Goal: Transaction & Acquisition: Purchase product/service

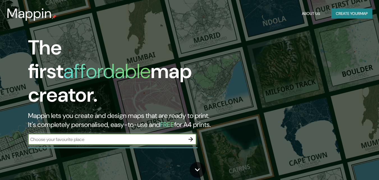
click at [76, 136] on input "text" at bounding box center [106, 139] width 157 height 6
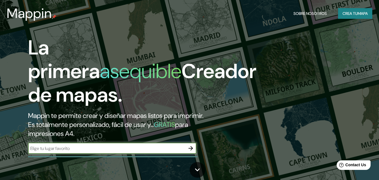
click at [126, 143] on div "​" at bounding box center [112, 147] width 168 height 11
type input "[GEOGRAPHIC_DATA]"
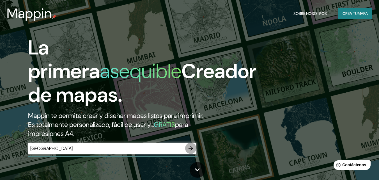
click at [192, 146] on icon "button" at bounding box center [190, 148] width 7 height 7
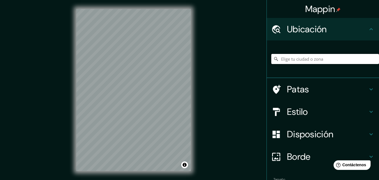
click at [288, 62] on input "Elige tu ciudad o zona" at bounding box center [325, 59] width 108 height 10
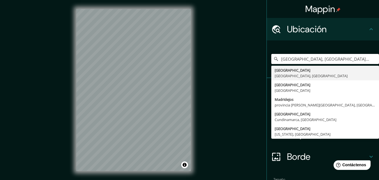
type input "[GEOGRAPHIC_DATA], [GEOGRAPHIC_DATA], [GEOGRAPHIC_DATA]"
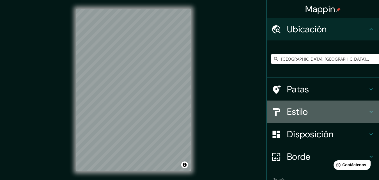
click at [367, 109] on icon at bounding box center [370, 111] width 7 height 7
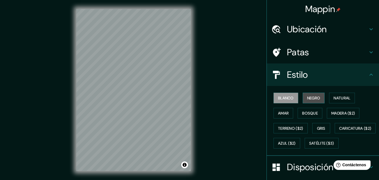
click at [314, 98] on font "Negro" at bounding box center [313, 97] width 13 height 5
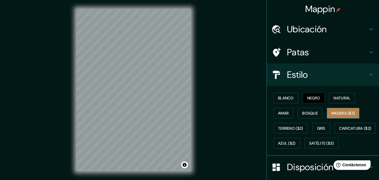
click at [341, 113] on font "Madera ($2)" at bounding box center [343, 112] width 24 height 5
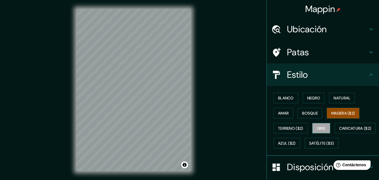
click at [321, 128] on font "Gris" at bounding box center [321, 128] width 8 height 5
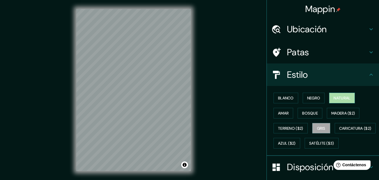
click at [338, 100] on font "Natural" at bounding box center [341, 97] width 17 height 5
click at [317, 97] on font "Negro" at bounding box center [313, 97] width 13 height 5
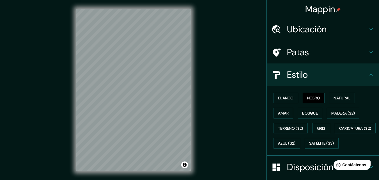
click at [213, 148] on div "Mappin Ubicación [GEOGRAPHIC_DATA], [GEOGRAPHIC_DATA], [GEOGRAPHIC_DATA] [GEOGR…" at bounding box center [189, 94] width 379 height 189
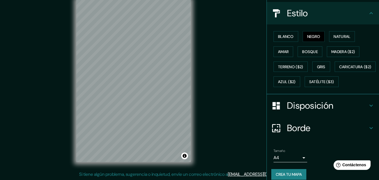
scroll to position [68, 0]
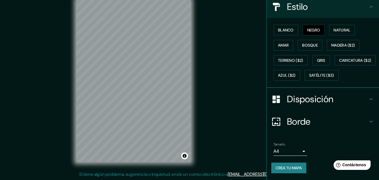
click at [356, 105] on h4 "Disposición" at bounding box center [327, 98] width 81 height 11
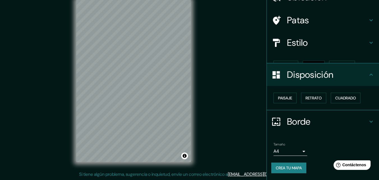
scroll to position [22, 0]
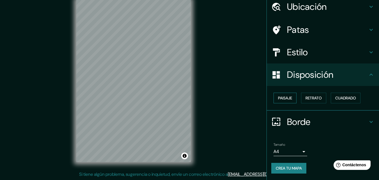
click at [278, 98] on font "Paisaje" at bounding box center [285, 97] width 14 height 5
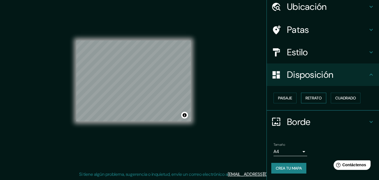
click at [309, 101] on font "Retrato" at bounding box center [313, 97] width 16 height 7
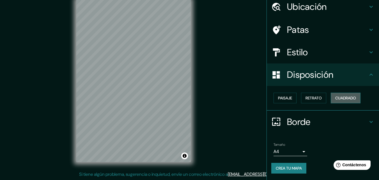
click at [335, 101] on font "Cuadrado" at bounding box center [345, 97] width 21 height 7
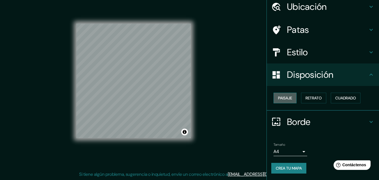
click at [286, 98] on font "Paisaje" at bounding box center [285, 97] width 14 height 5
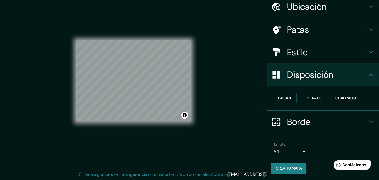
click at [301, 99] on button "Retrato" at bounding box center [313, 97] width 25 height 11
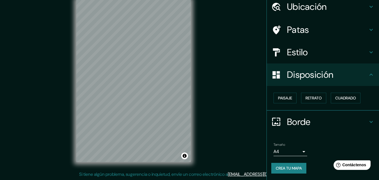
click at [298, 149] on body "Mappin Ubicación [GEOGRAPHIC_DATA], [GEOGRAPHIC_DATA], [GEOGRAPHIC_DATA] [GEOGR…" at bounding box center [189, 81] width 379 height 180
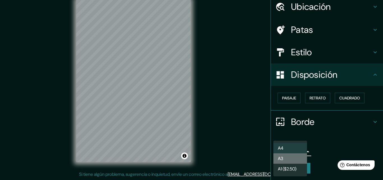
click at [284, 153] on li "A3" at bounding box center [290, 158] width 34 height 10
type input "a4"
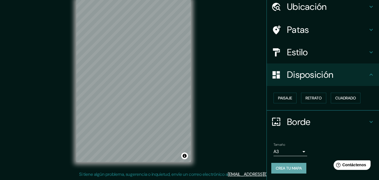
click at [284, 173] on button "Crea tu mapa" at bounding box center [288, 168] width 35 height 11
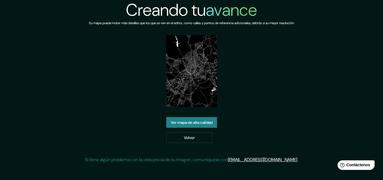
click at [196, 123] on font "Ver mapa de alta calidad" at bounding box center [192, 122] width 42 height 5
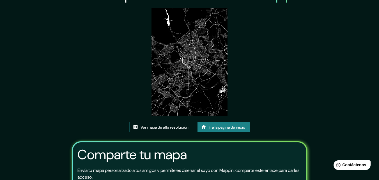
scroll to position [9, 0]
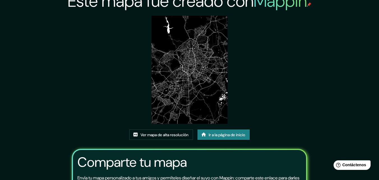
click at [177, 80] on img at bounding box center [189, 70] width 76 height 108
click at [166, 135] on font "Ver mapa de alta resolución" at bounding box center [164, 134] width 48 height 5
